Goal: Find specific page/section: Find specific page/section

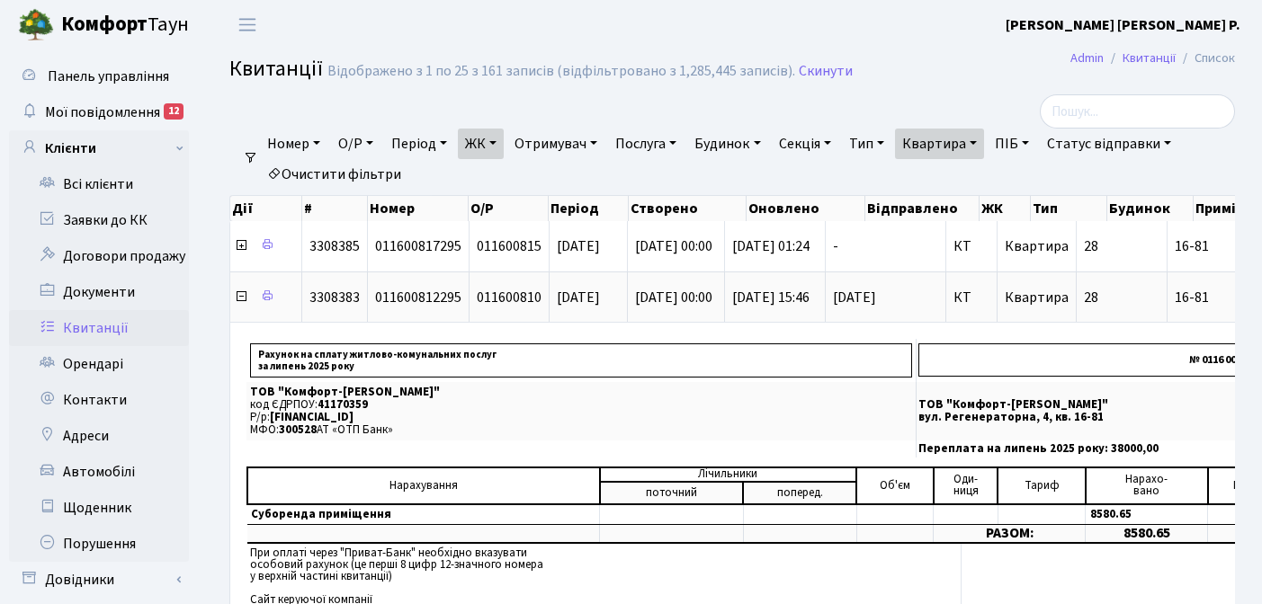
select select "25"
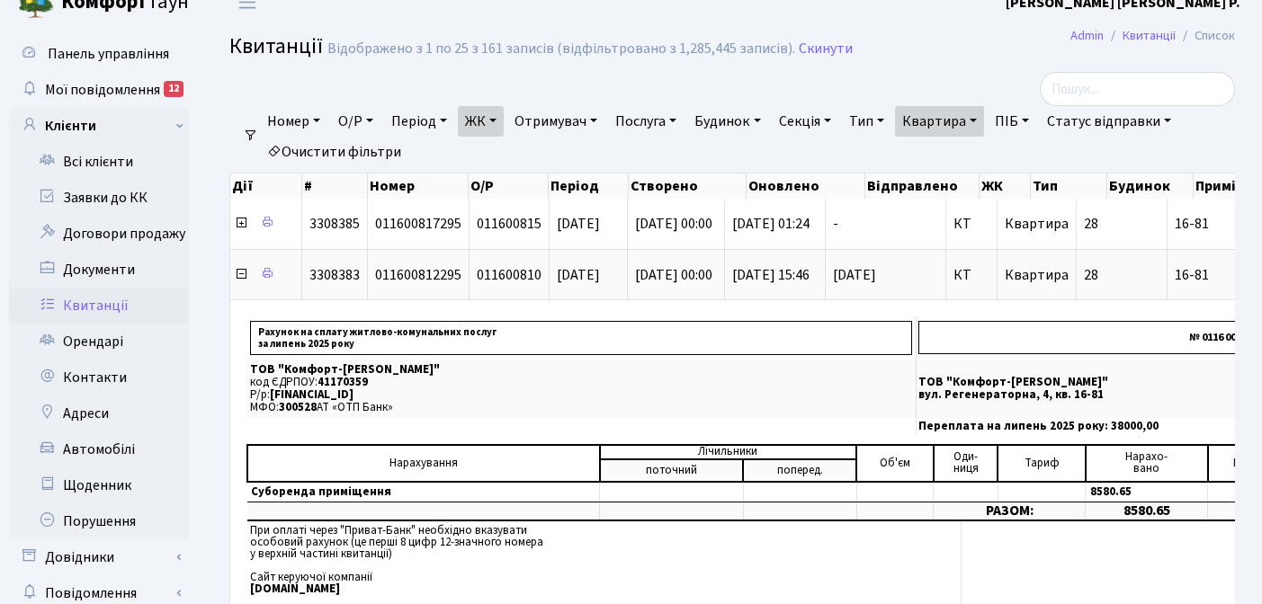
scroll to position [0, 637]
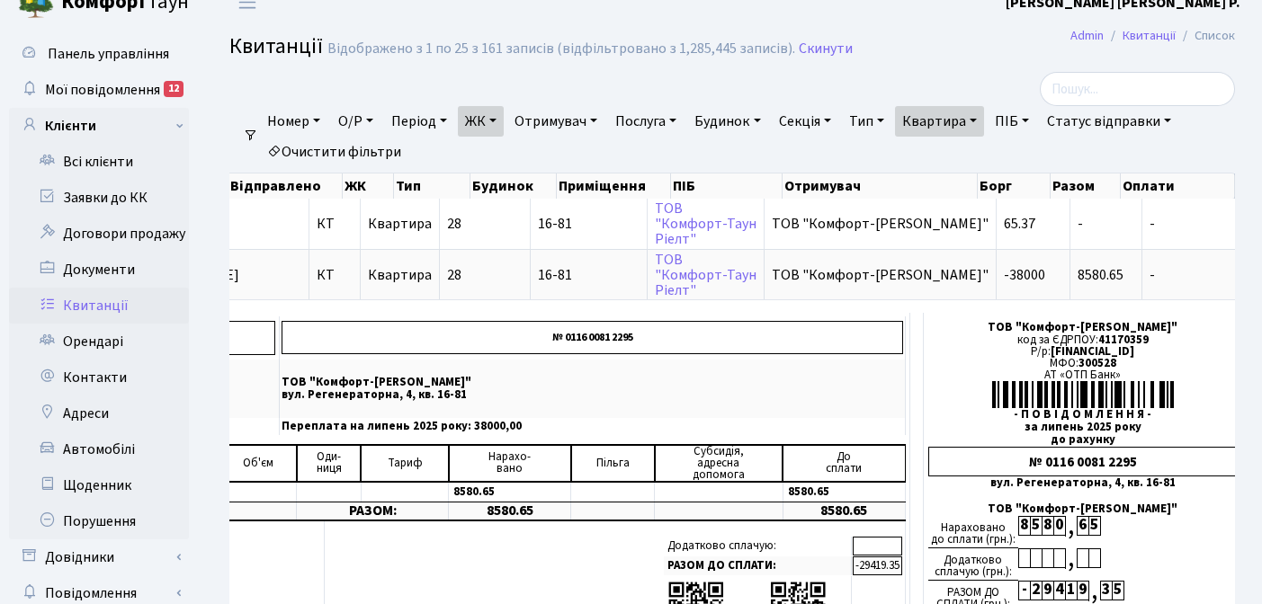
click at [984, 118] on link "Квартира" at bounding box center [939, 121] width 89 height 31
type input "1"
type input "2-1611"
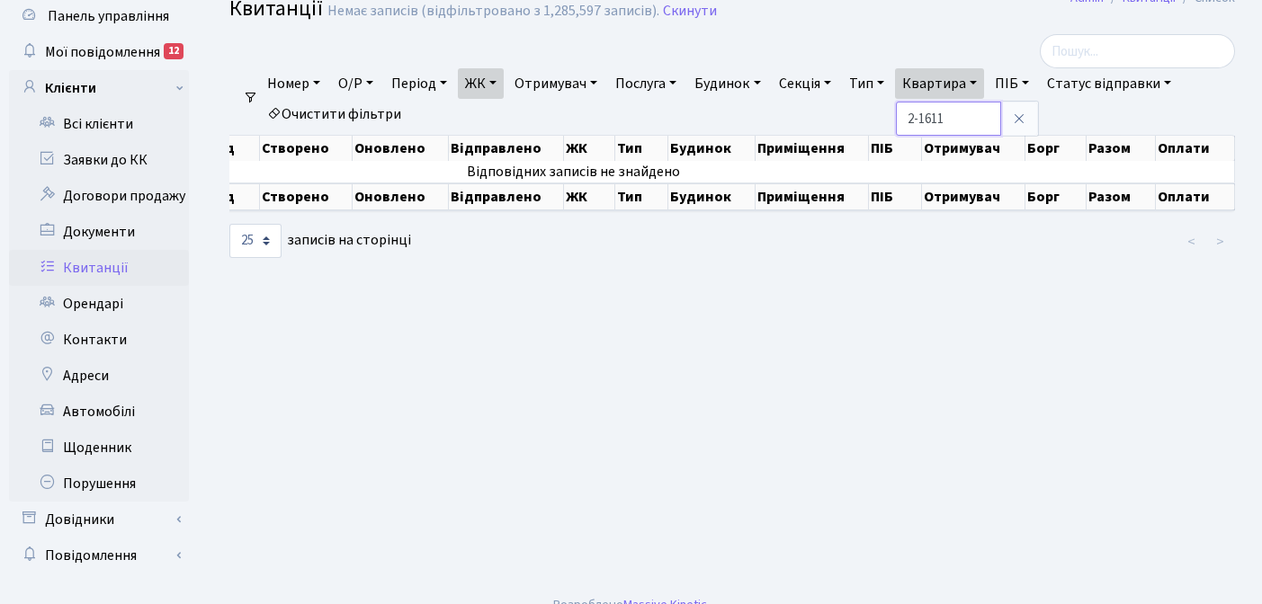
scroll to position [0, 281]
click at [502, 81] on link "ЖК" at bounding box center [481, 83] width 46 height 31
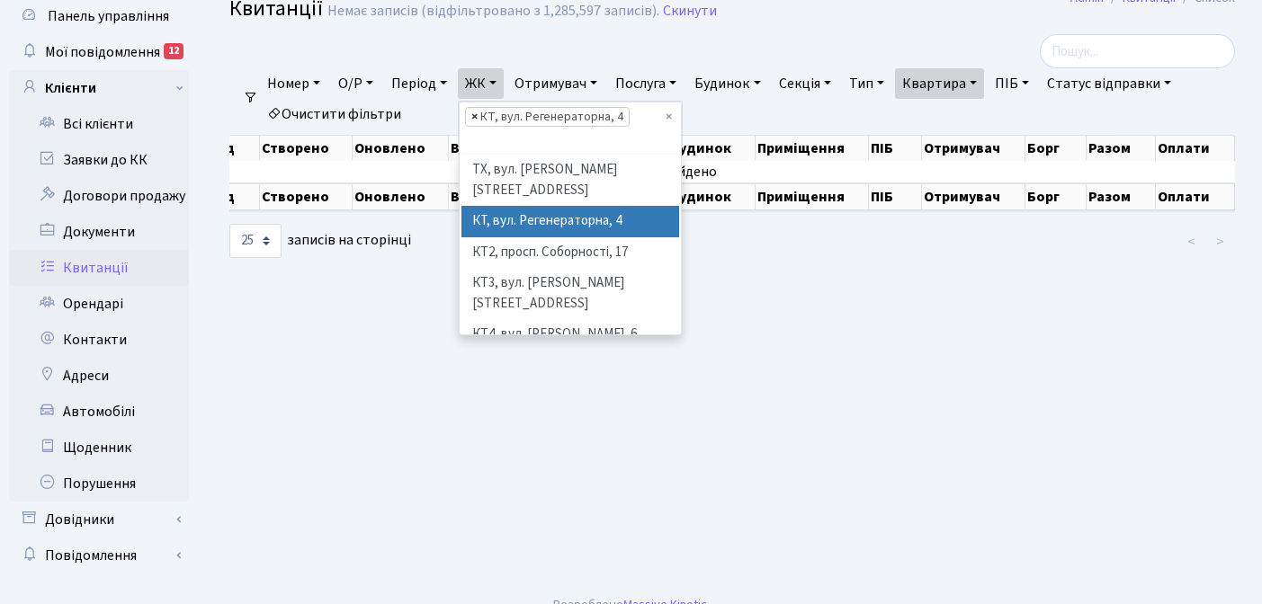
click at [477, 116] on span "×" at bounding box center [474, 117] width 6 height 18
select select
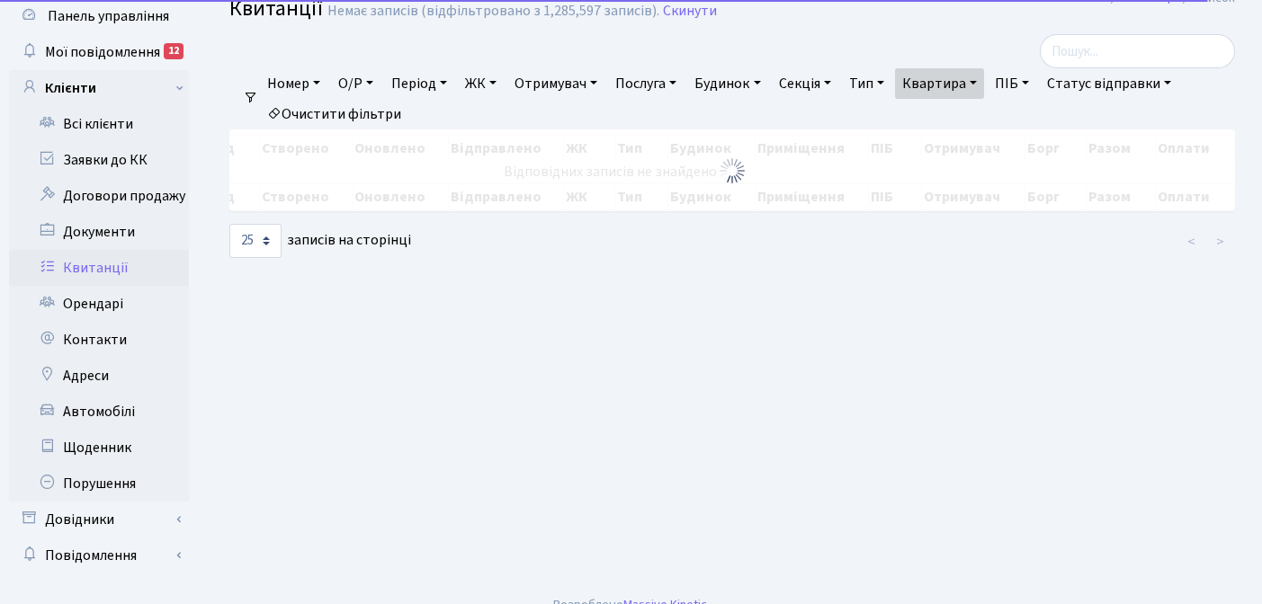
click at [502, 80] on link "ЖК" at bounding box center [481, 83] width 46 height 31
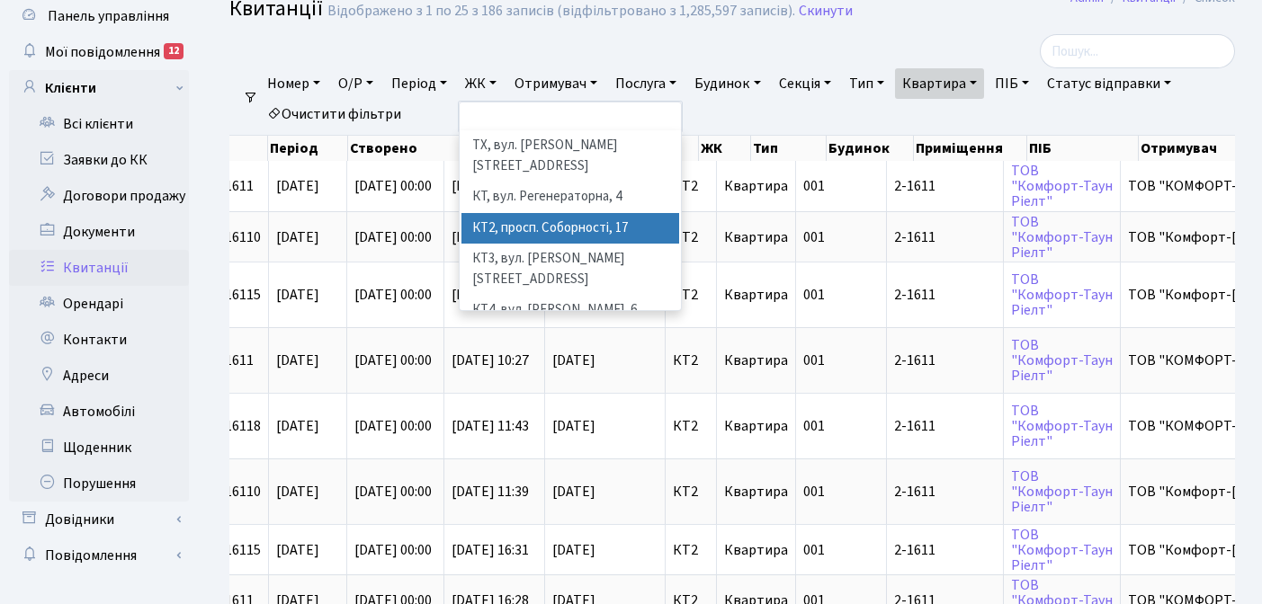
click at [558, 213] on li "КТ2, просп. Соборності, 17" at bounding box center [570, 228] width 218 height 31
